Goal: Information Seeking & Learning: Understand process/instructions

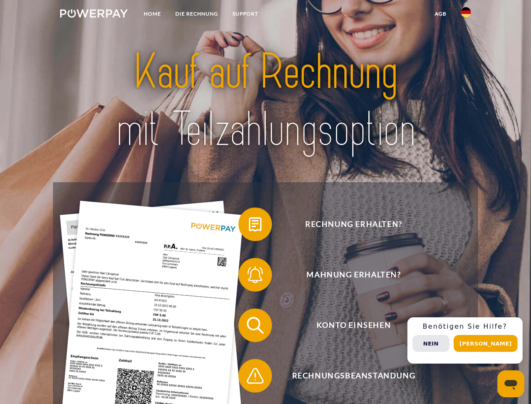
click at [94, 15] on img at bounding box center [94, 13] width 68 height 8
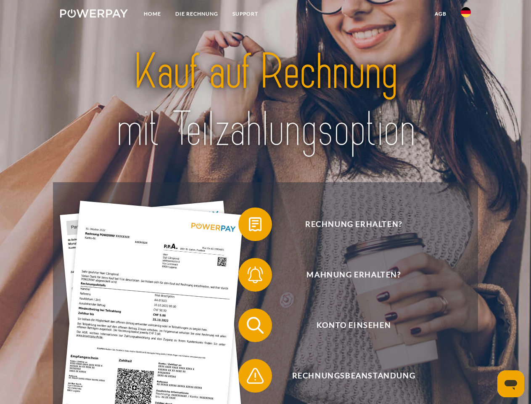
click at [466, 15] on img at bounding box center [466, 12] width 10 height 10
click at [440, 14] on link "agb" at bounding box center [441, 13] width 26 height 15
click at [249, 226] on span at bounding box center [243, 224] width 42 height 42
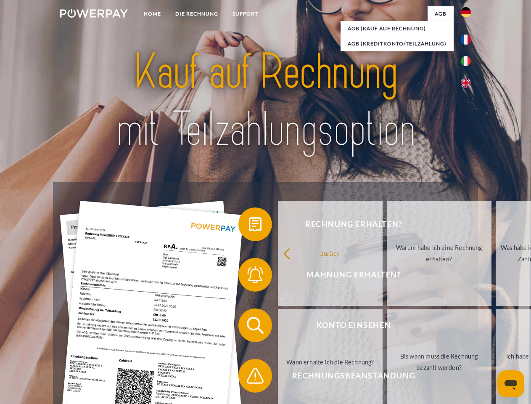
click at [249, 276] on span at bounding box center [243, 275] width 42 height 42
click at [387, 327] on link "Bis wann muss die Rechnung bezahlt werden?" at bounding box center [439, 361] width 105 height 105
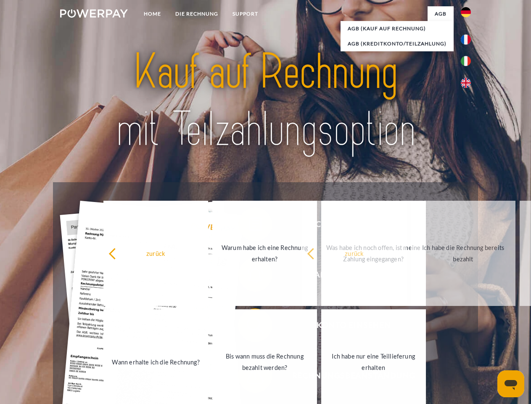
click at [249, 377] on span at bounding box center [243, 376] width 42 height 42
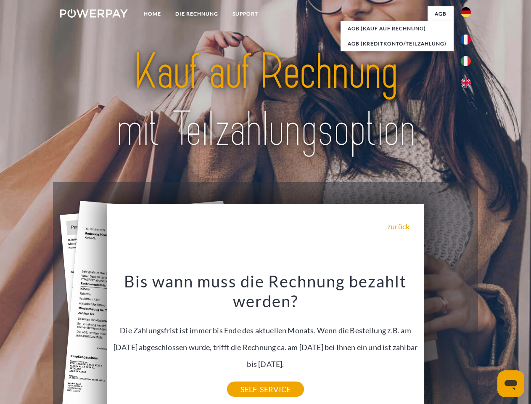
click at [468, 340] on div "Rechnung erhalten? Mahnung erhalten? Konto einsehen" at bounding box center [265, 350] width 425 height 337
click at [448, 342] on span "Konto einsehen" at bounding box center [354, 325] width 206 height 34
click at [489, 343] on header "Home DIE RECHNUNG SUPPORT" at bounding box center [265, 290] width 531 height 581
